Goal: Transaction & Acquisition: Purchase product/service

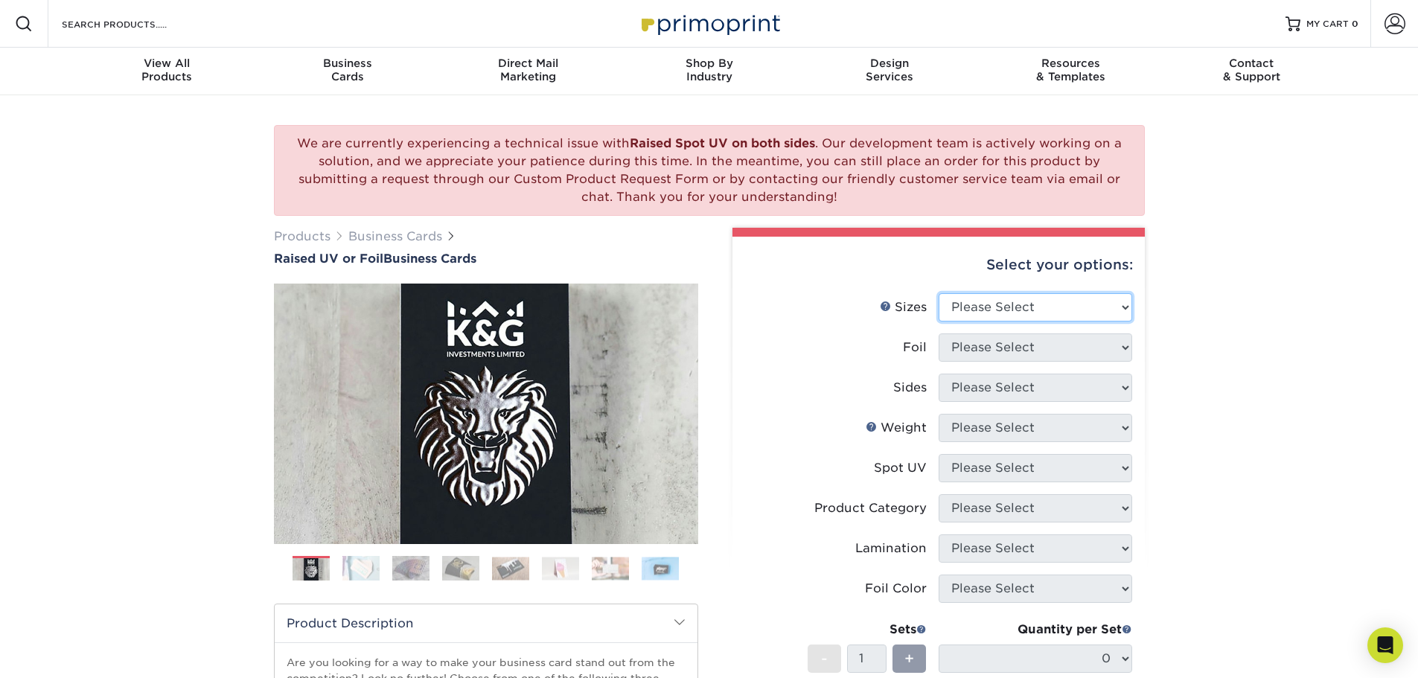
click at [1072, 304] on select "Please Select 2" x 3.5" - Standard" at bounding box center [1034, 307] width 193 height 28
select select "2.00x3.50"
click at [938, 293] on select "Please Select 2" x 3.5" - Standard" at bounding box center [1034, 307] width 193 height 28
click at [1050, 351] on select "Please Select No Yes" at bounding box center [1034, 347] width 193 height 28
select select "1"
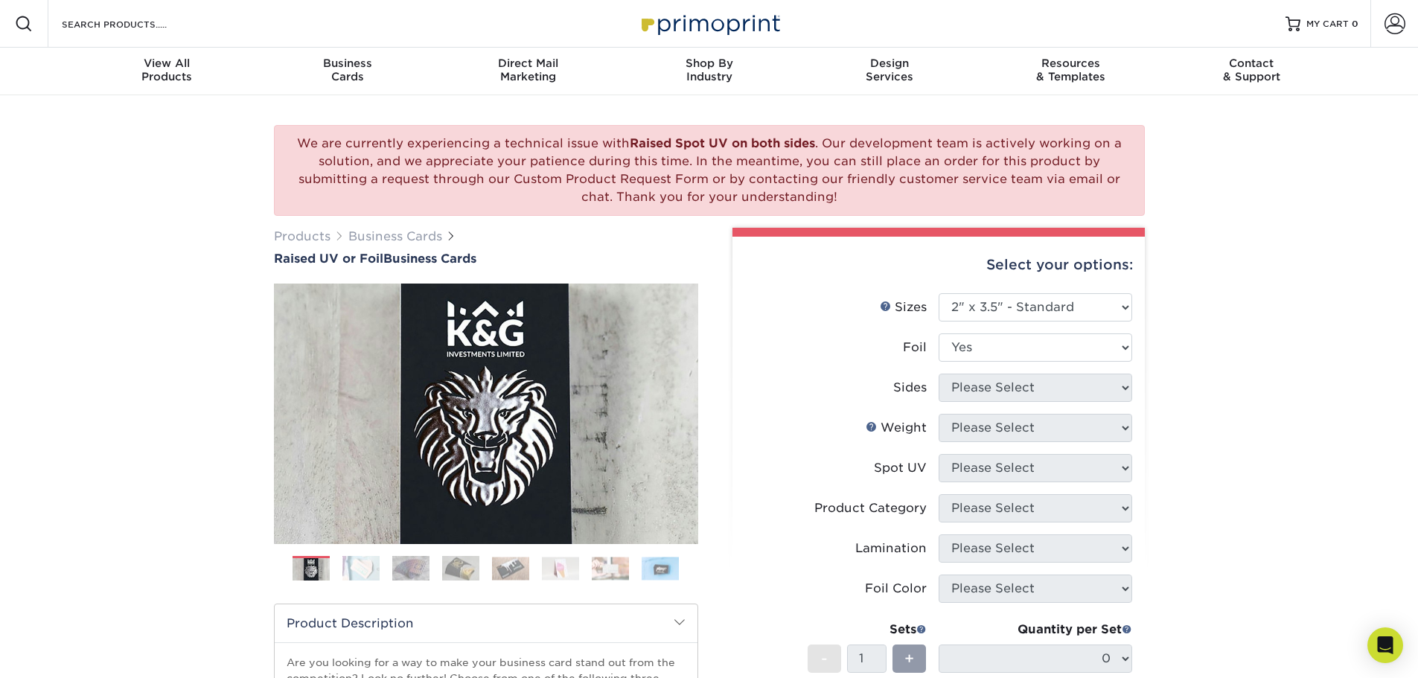
click at [938, 333] on select "Please Select No Yes" at bounding box center [1034, 347] width 193 height 28
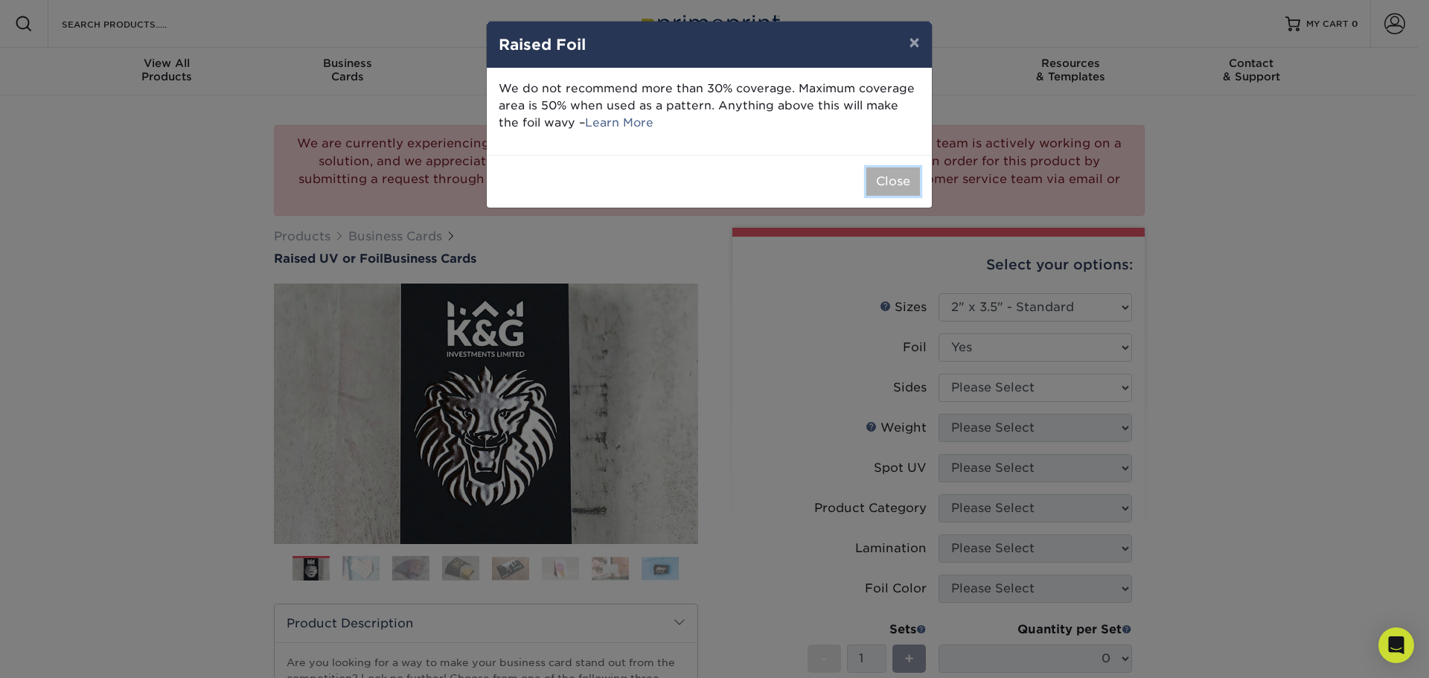
click at [896, 188] on button "Close" at bounding box center [893, 181] width 54 height 28
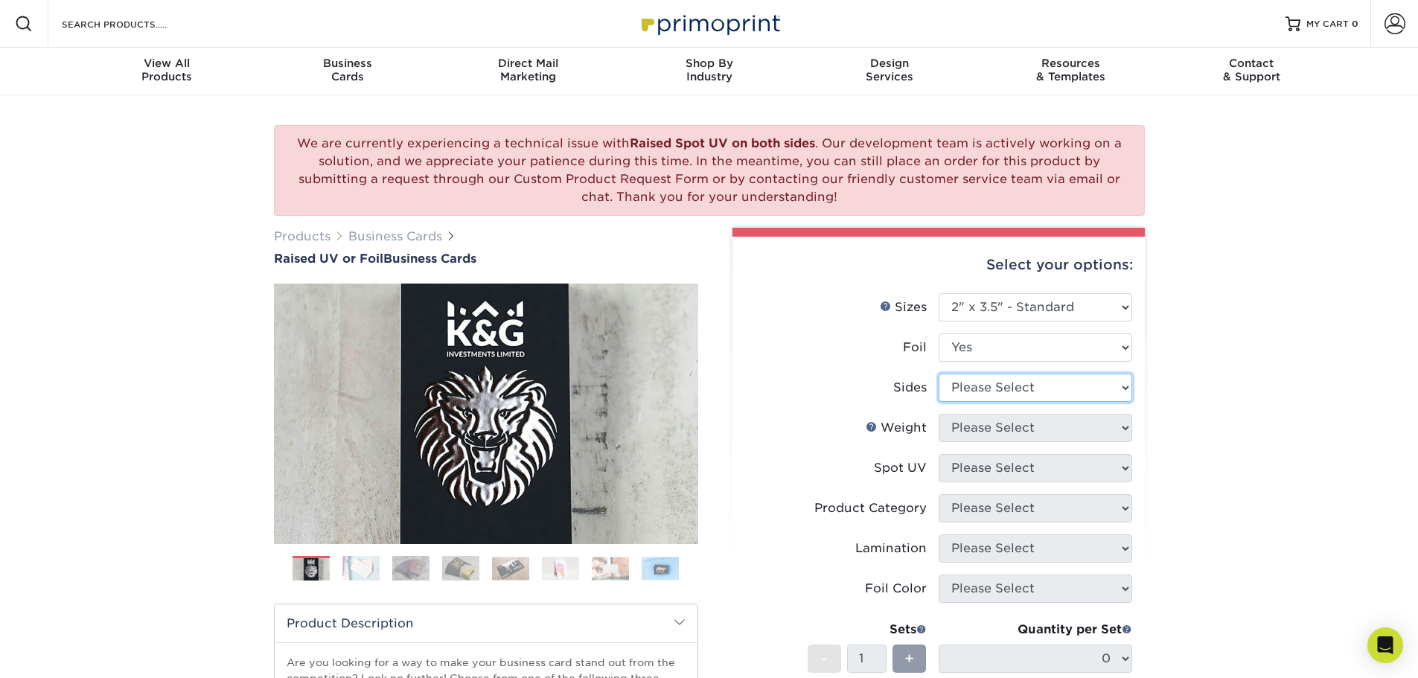
click at [1052, 392] on select "Please Select Print Both Sides - Foil Both Sides Print Both Sides - Foil Front …" at bounding box center [1034, 388] width 193 height 28
select select "e9e9dfb3-fba1-4d60-972c-fd9ca5904d33"
click at [938, 374] on select "Please Select Print Both Sides - Foil Both Sides Print Both Sides - Foil Front …" at bounding box center [1034, 388] width 193 height 28
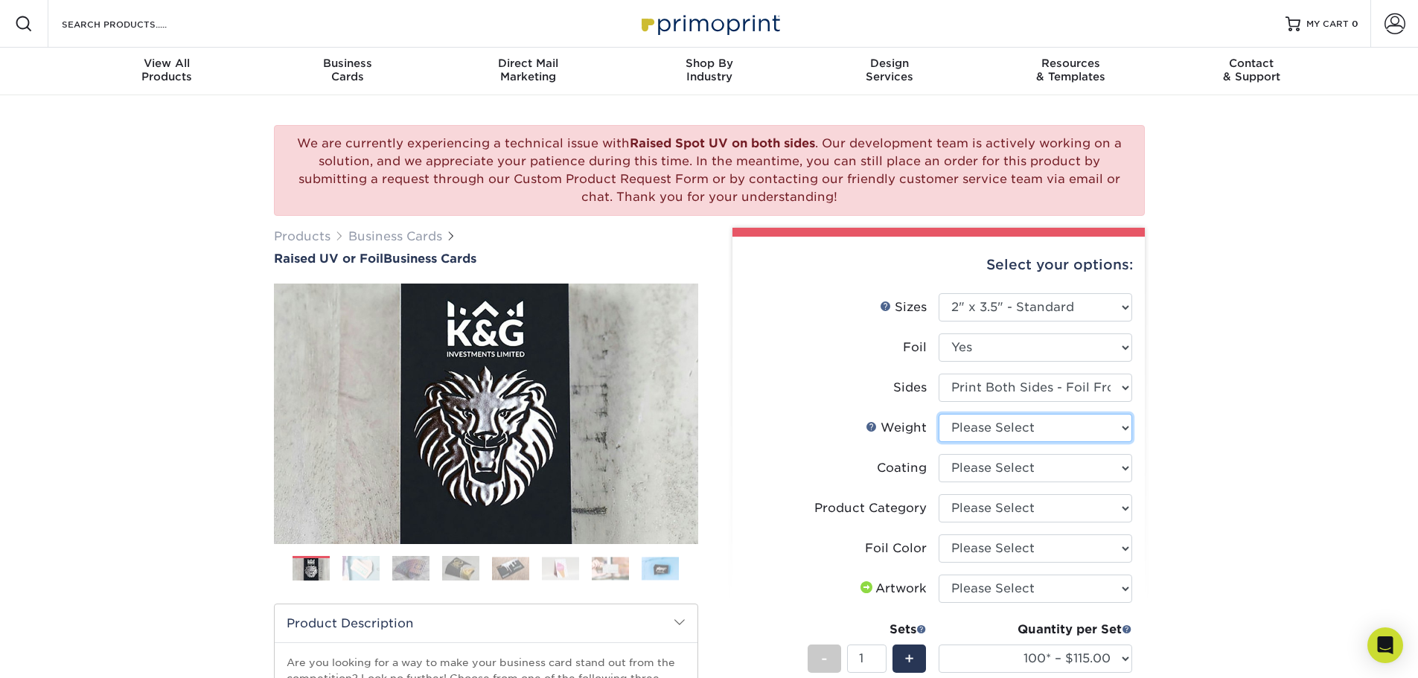
click at [1060, 437] on select "Please Select 16PT" at bounding box center [1034, 428] width 193 height 28
select select "16PT"
click at [938, 414] on select "Please Select 16PT" at bounding box center [1034, 428] width 193 height 28
click at [1030, 466] on select at bounding box center [1034, 468] width 193 height 28
select select "3e7618de-abca-4bda-9f97-8b9129e913d8"
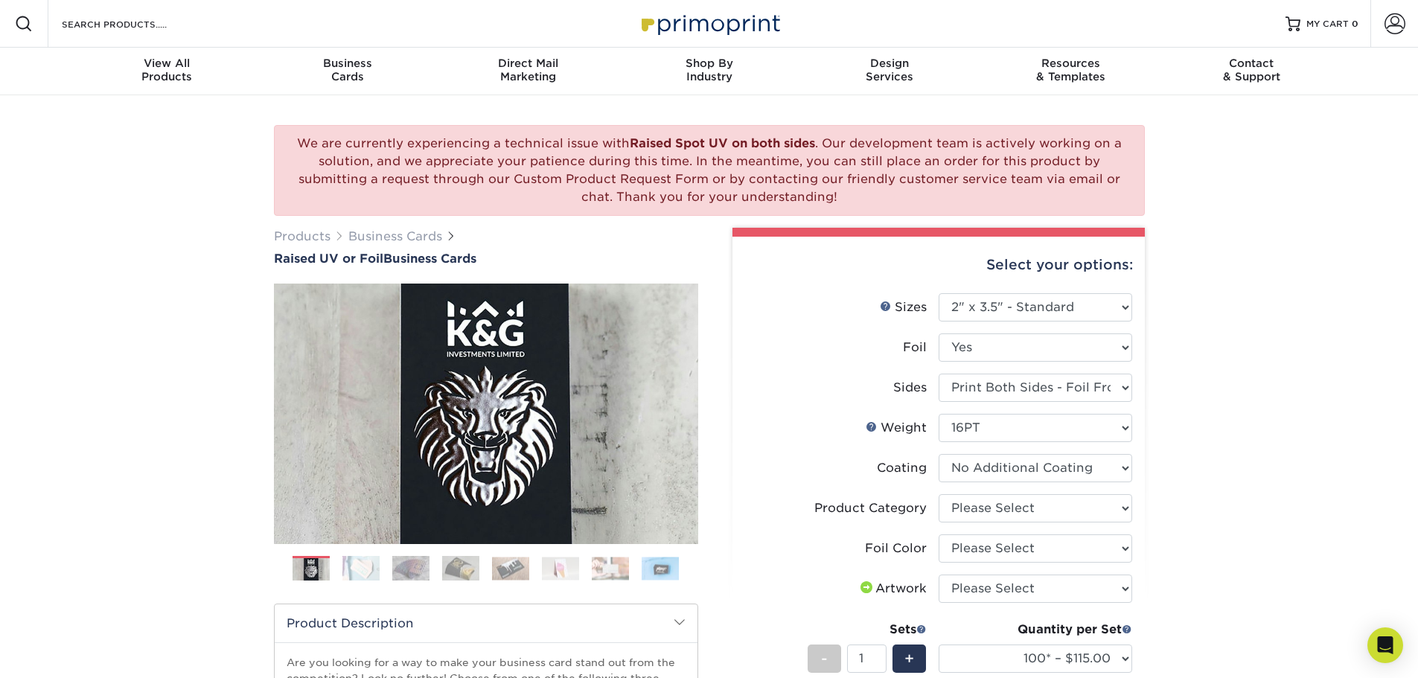
click at [938, 454] on select at bounding box center [1034, 468] width 193 height 28
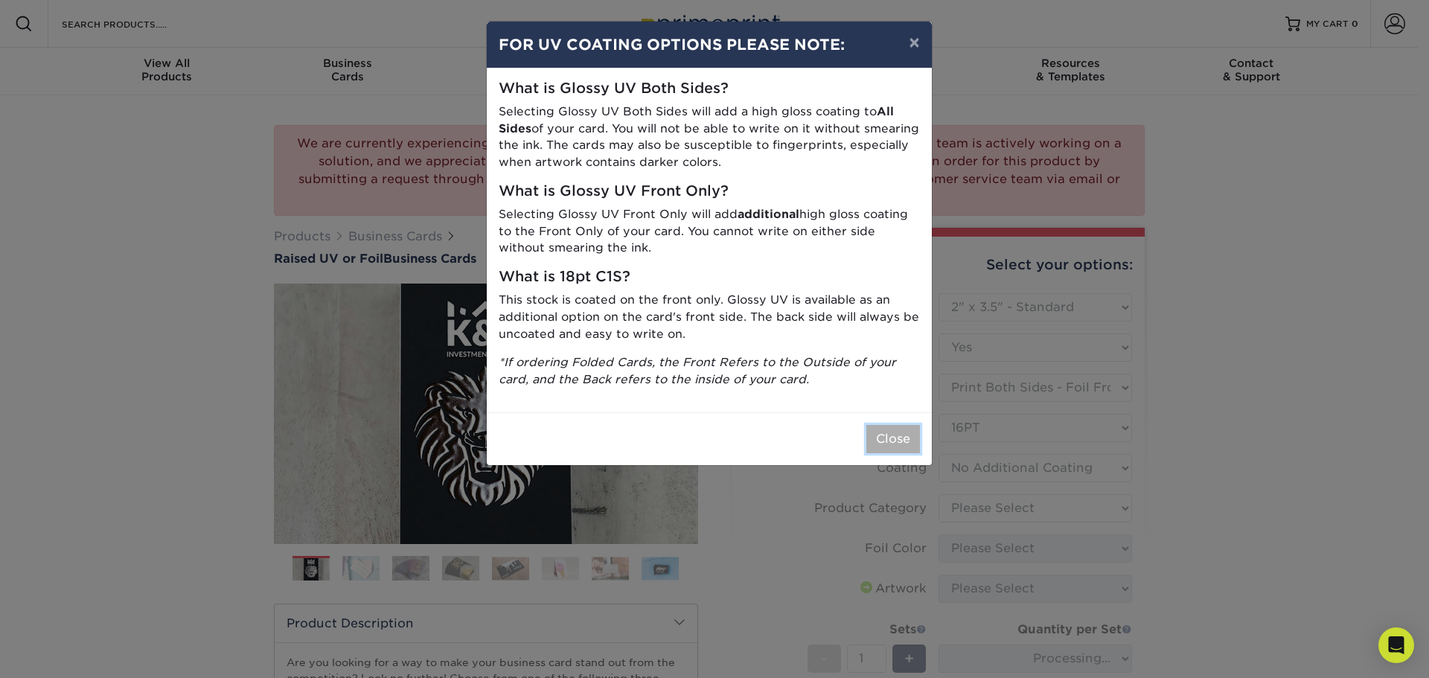
click at [880, 442] on button "Close" at bounding box center [893, 439] width 54 height 28
